Goal: Navigation & Orientation: Find specific page/section

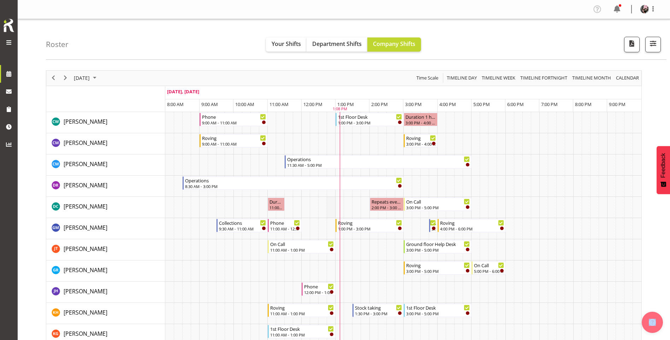
click at [329, 203] on td "Timeline Day of September 18, 2025" at bounding box center [331, 207] width 8 height 21
click at [359, 203] on td "Timeline Day of September 18, 2025" at bounding box center [356, 207] width 8 height 21
click at [342, 78] on div "September 18, 2025 Today Timeline Day Timeline Week Timeline Fortnight Timeline…" at bounding box center [343, 78] width 595 height 15
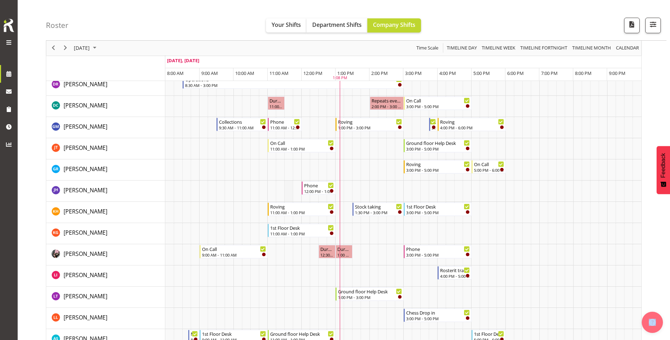
scroll to position [106, 0]
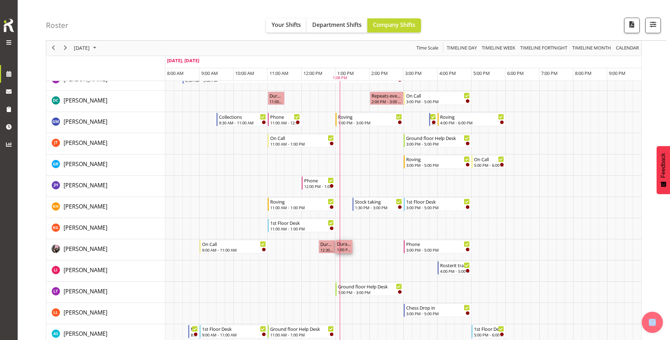
click at [342, 248] on div "1:00 PM - 1:30 PM" at bounding box center [344, 249] width 14 height 6
click at [220, 16] on div "Roster Your Shifts Department Shifts Company Shifts All Locations Clear Bluff L…" at bounding box center [356, 20] width 620 height 41
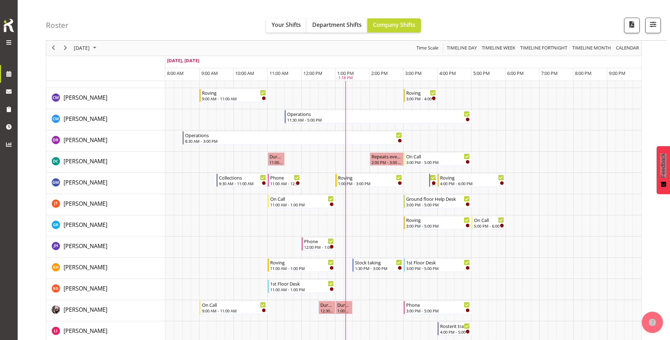
scroll to position [0, 0]
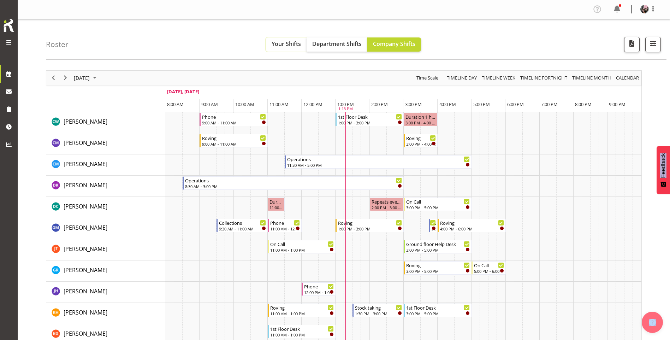
click at [300, 44] on span "Your Shifts" at bounding box center [286, 44] width 29 height 8
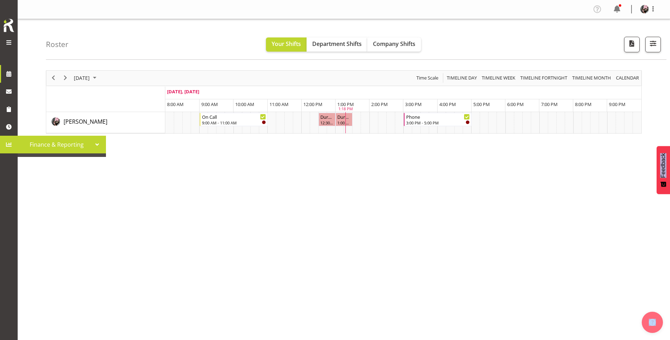
click at [6, 142] on span at bounding box center [9, 144] width 11 height 11
click at [56, 142] on span "Finance & Reporting" at bounding box center [56, 144] width 71 height 11
click at [101, 145] on div at bounding box center [97, 144] width 11 height 11
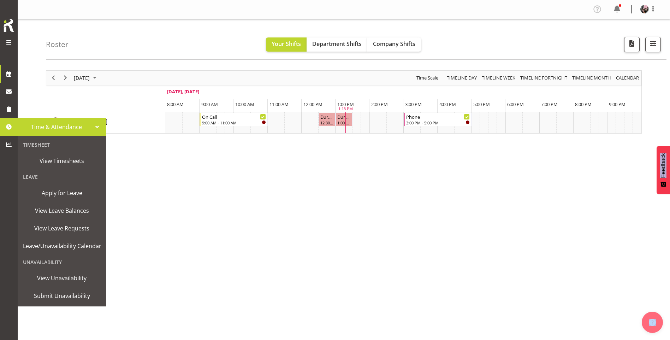
scroll to position [8, 0]
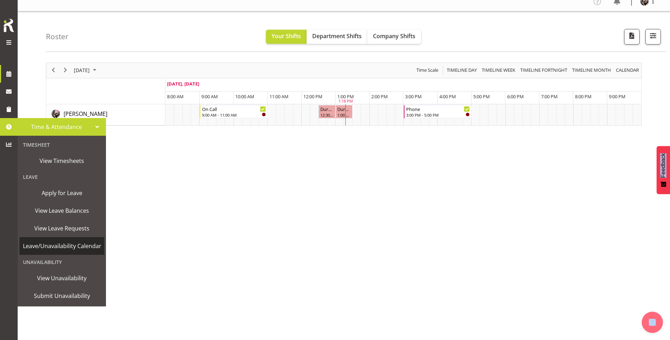
click at [53, 249] on span "Leave/Unavailability Calendar" at bounding box center [62, 245] width 78 height 11
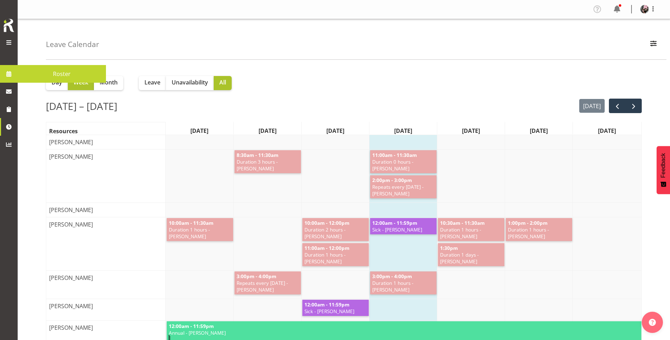
click at [13, 79] on span at bounding box center [9, 73] width 11 height 11
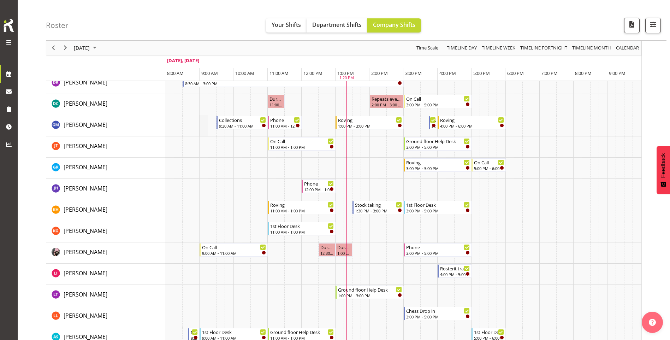
scroll to position [106, 0]
